Goal: Navigation & Orientation: Find specific page/section

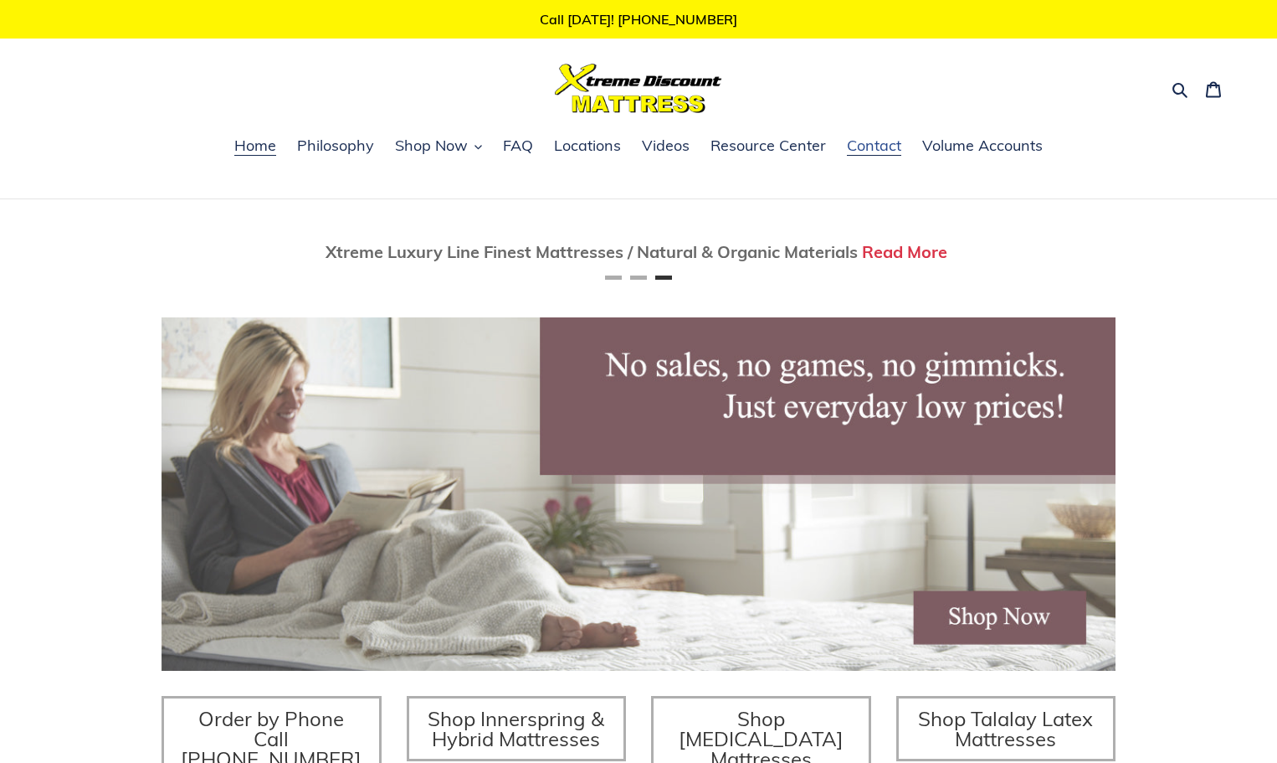
click at [859, 139] on span "Contact" at bounding box center [874, 146] width 54 height 20
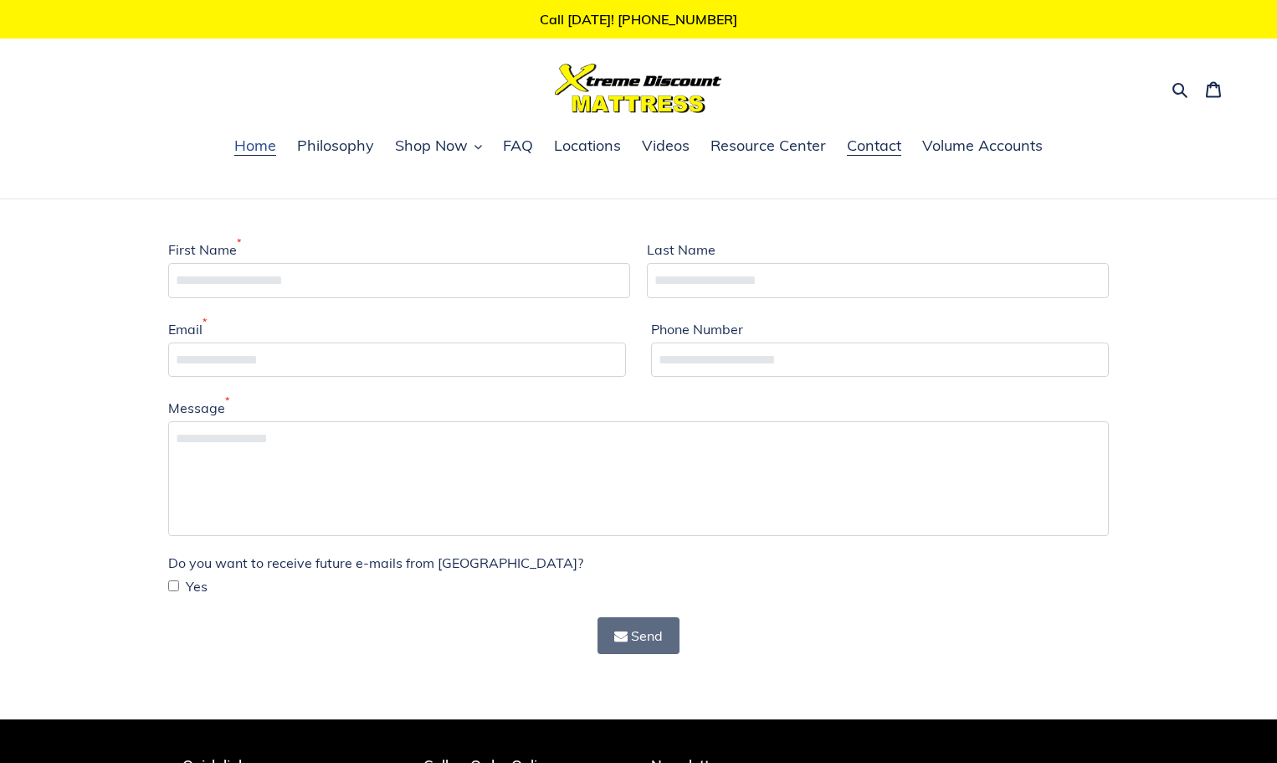
click at [244, 139] on span "Home" at bounding box center [255, 146] width 42 height 20
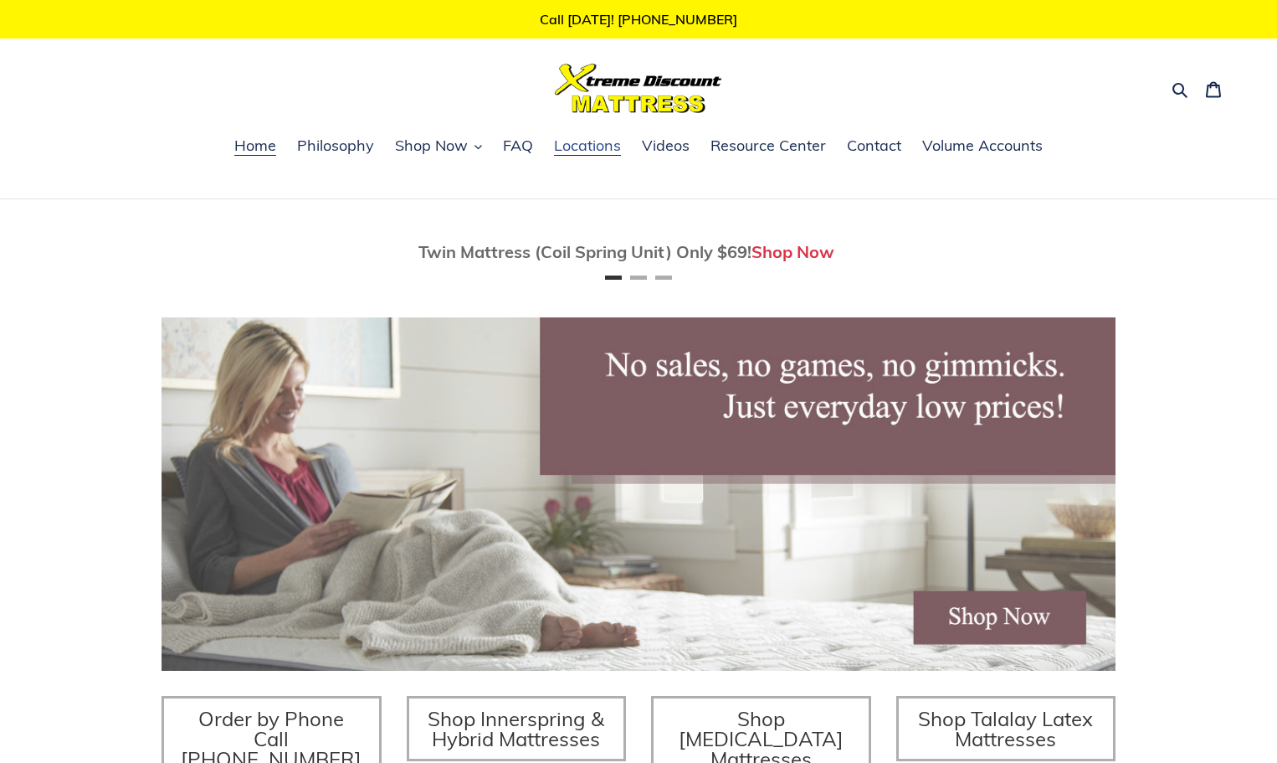
click at [565, 146] on span "Locations" at bounding box center [587, 146] width 67 height 20
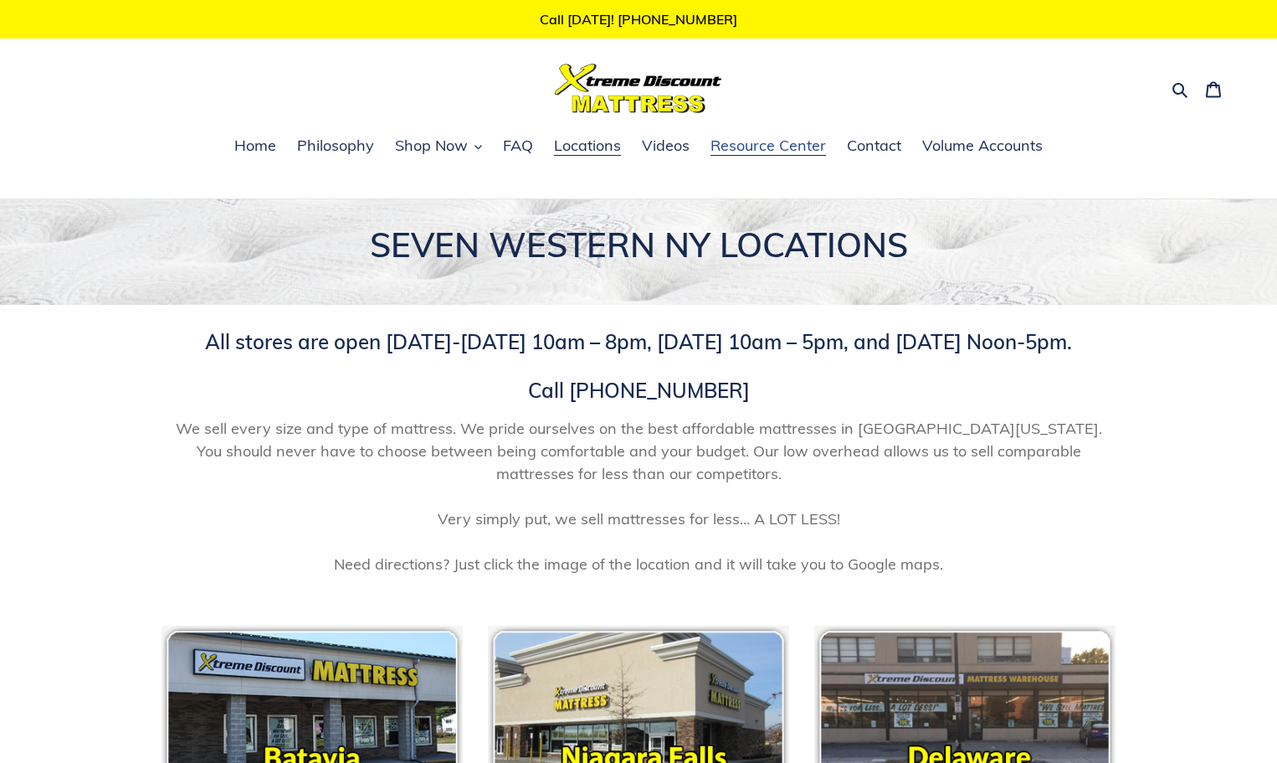
click at [802, 144] on span "Resource Center" at bounding box center [769, 146] width 116 height 20
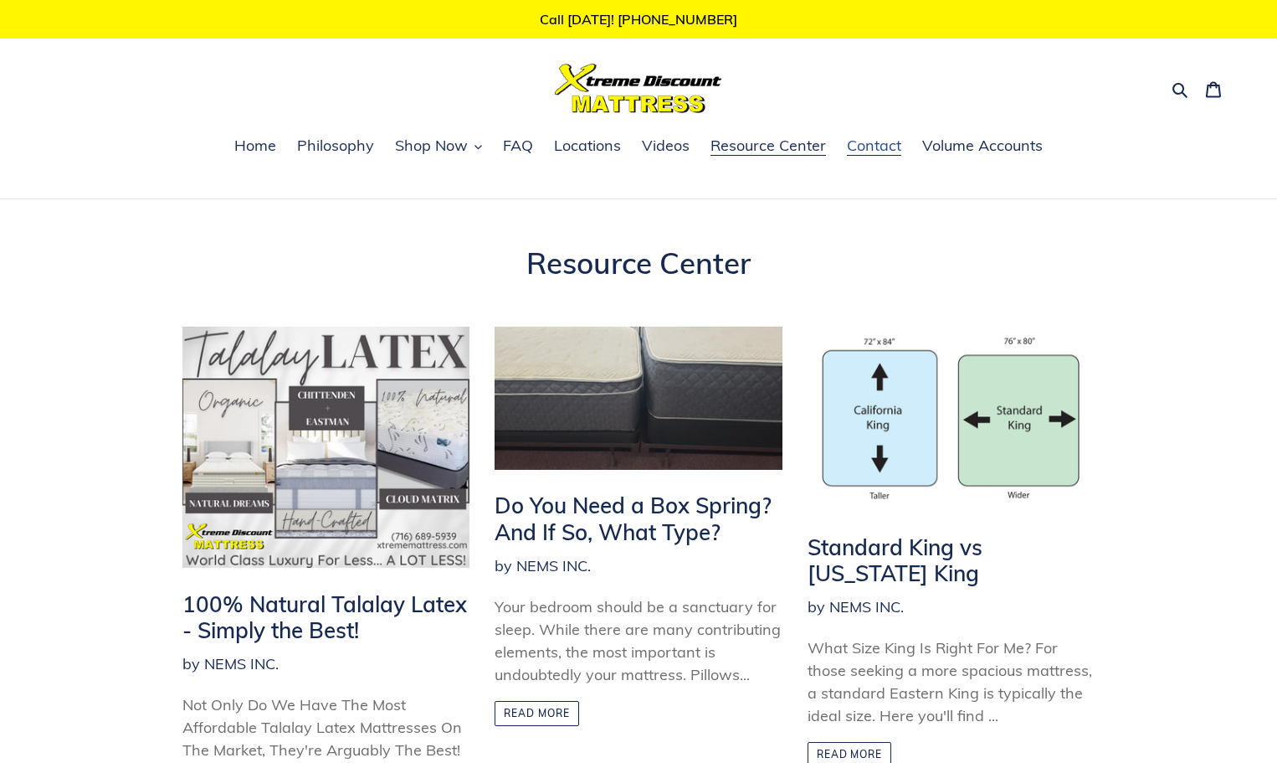
click at [876, 148] on span "Contact" at bounding box center [874, 146] width 54 height 20
